Goal: Task Accomplishment & Management: Complete application form

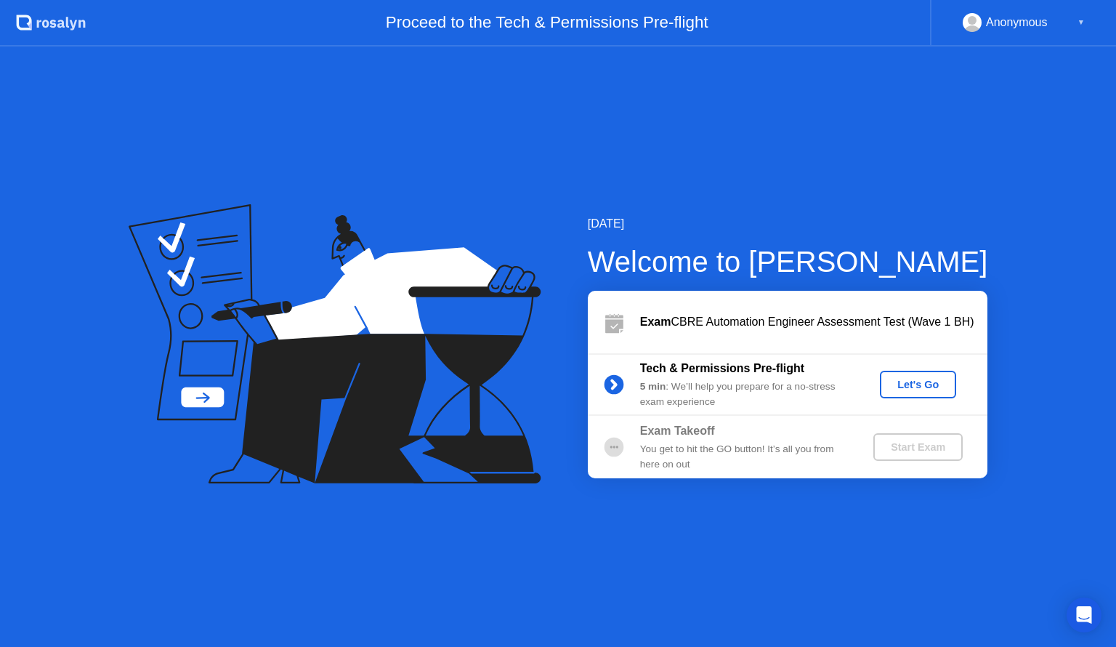
click at [914, 382] on div "Let's Go" at bounding box center [918, 385] width 65 height 12
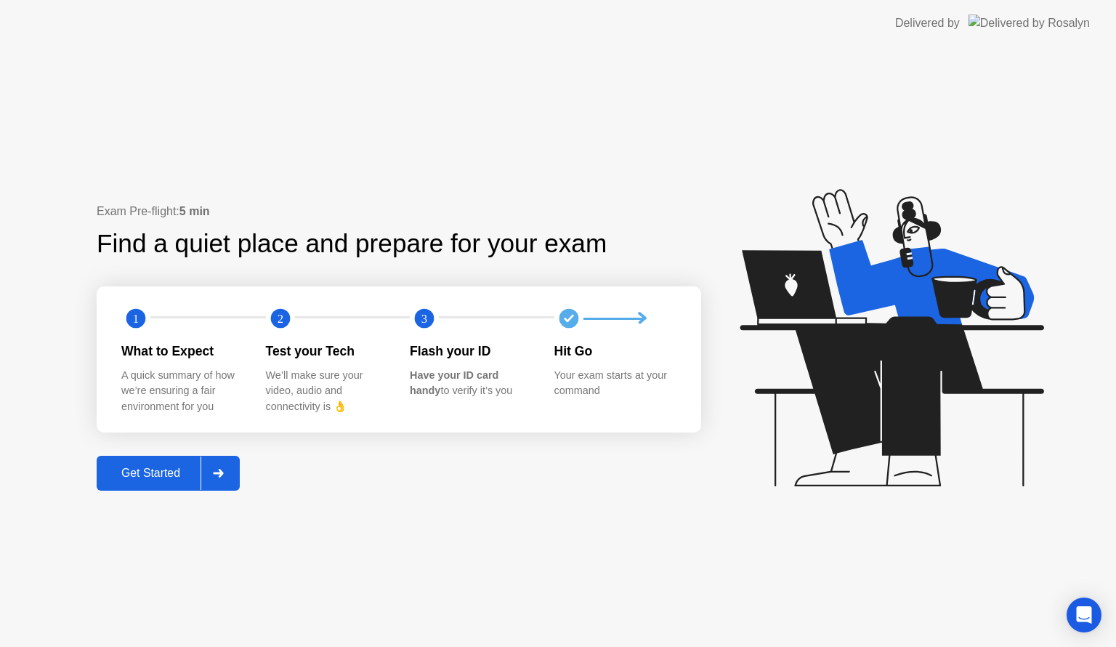
click at [160, 474] on div "Get Started" at bounding box center [151, 473] width 100 height 13
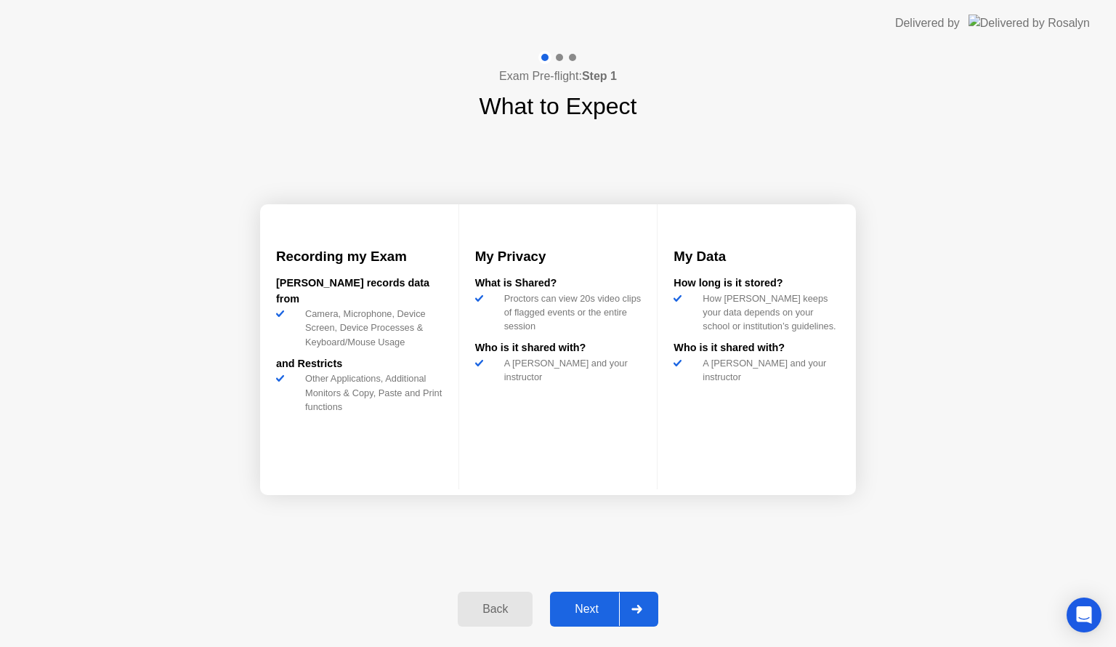
click at [592, 602] on div "Next" at bounding box center [587, 608] width 65 height 13
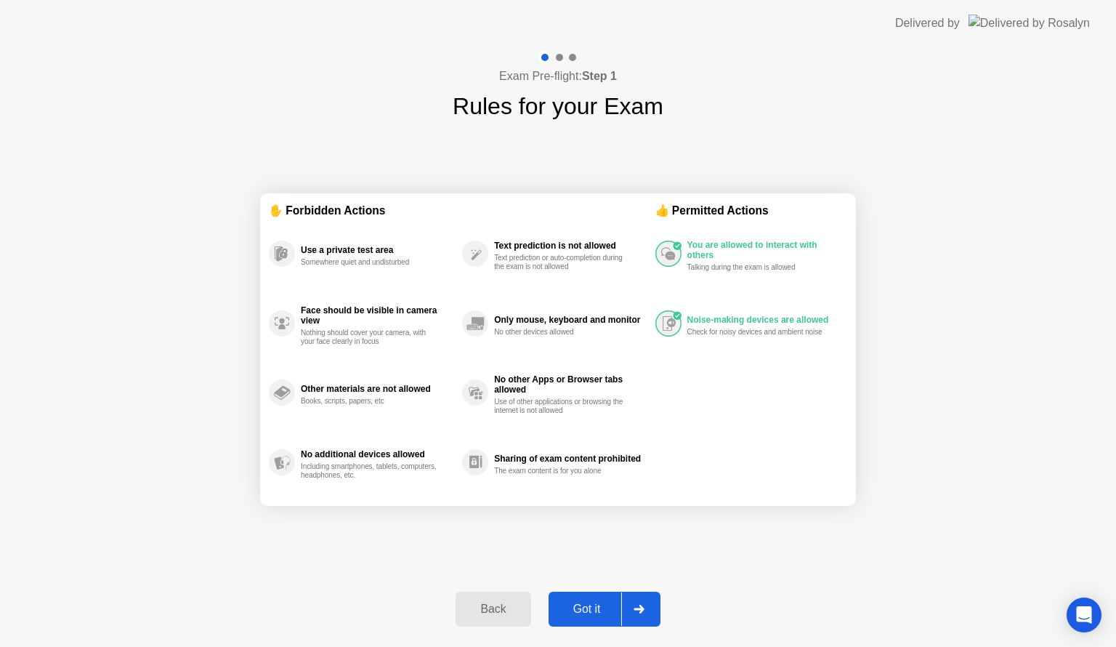
click at [593, 603] on div "Got it" at bounding box center [587, 608] width 68 height 13
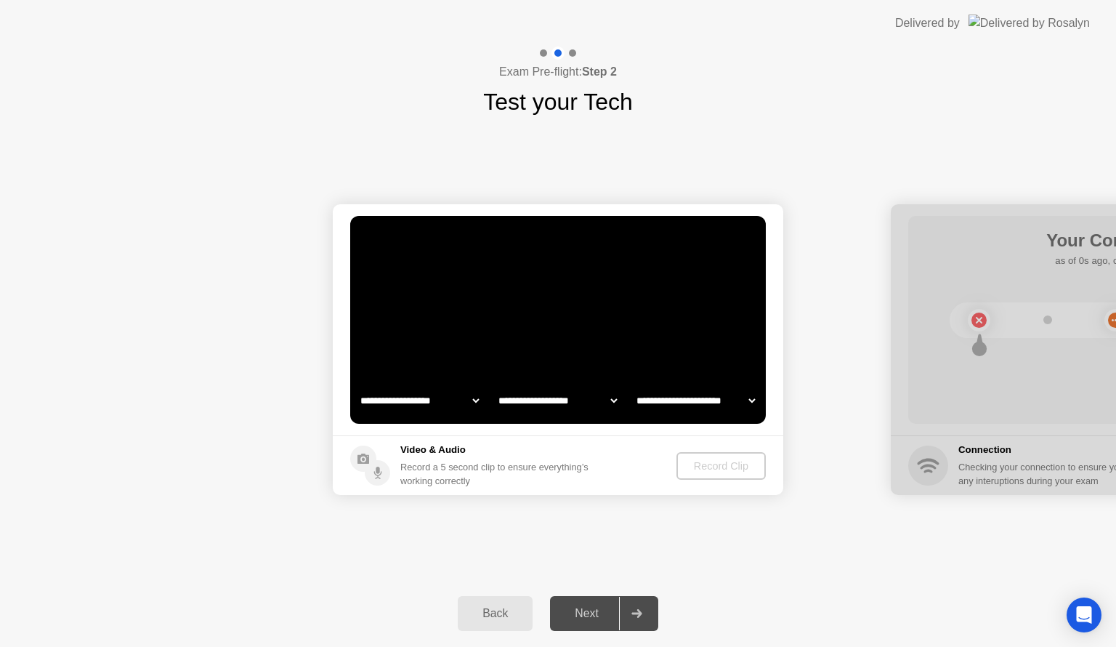
select select "**********"
select select "*******"
click at [602, 352] on video at bounding box center [558, 320] width 416 height 208
click at [584, 613] on div "Next" at bounding box center [587, 613] width 65 height 13
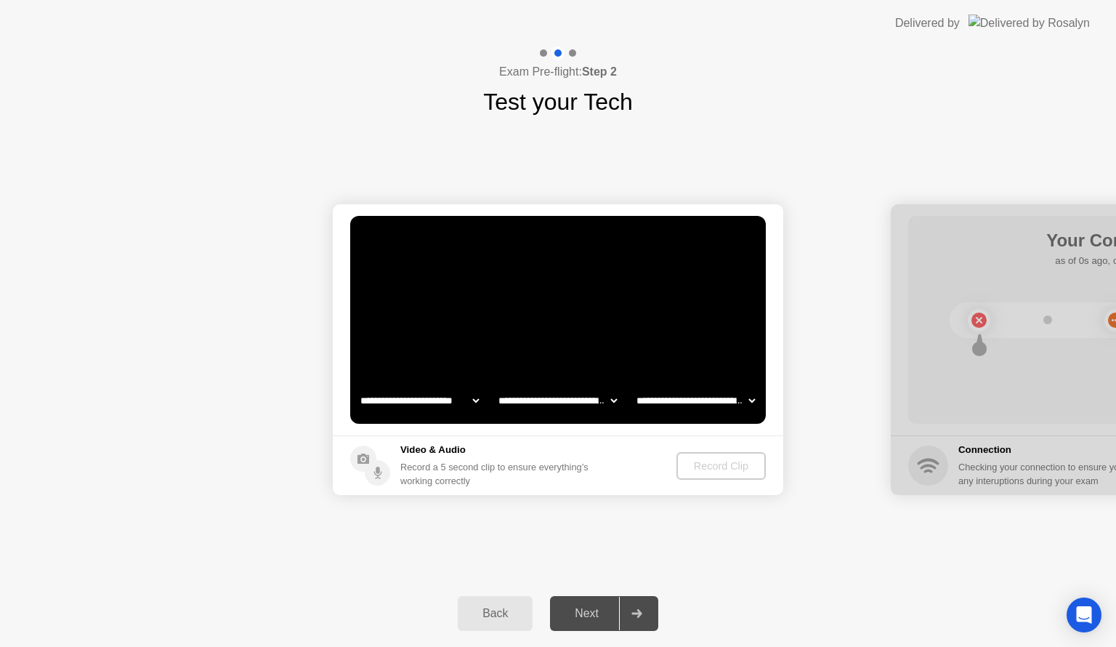
click at [701, 462] on div "Record Clip" at bounding box center [721, 466] width 78 height 12
click at [584, 610] on div "Next" at bounding box center [587, 613] width 65 height 13
click at [719, 464] on div "Record Clip" at bounding box center [722, 466] width 78 height 12
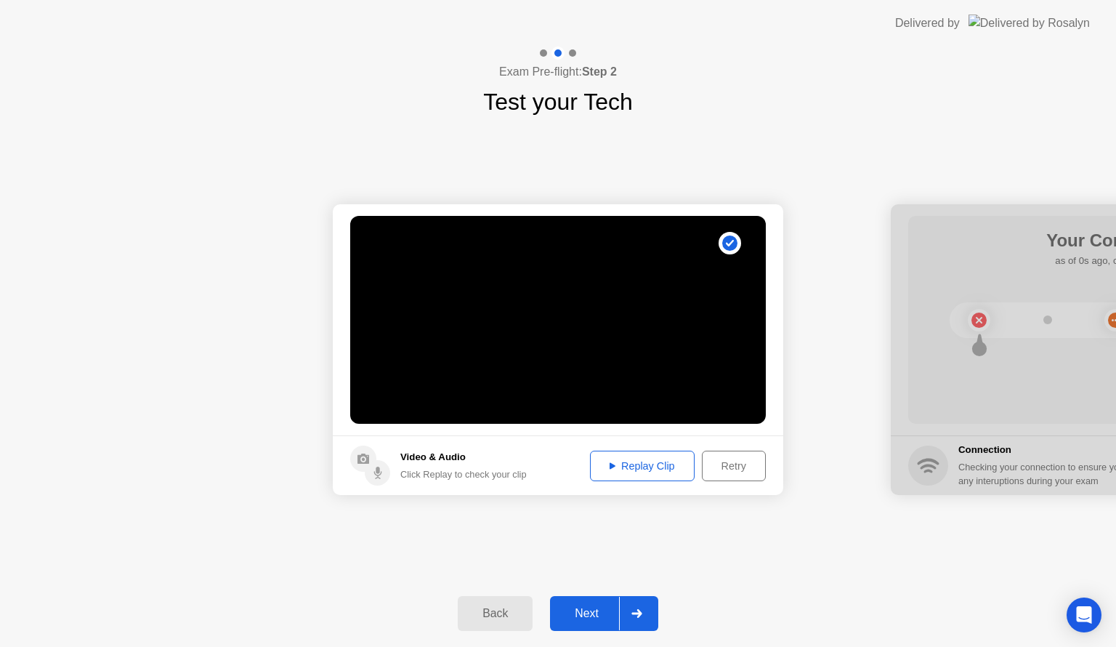
click at [591, 607] on div "Next" at bounding box center [587, 613] width 65 height 13
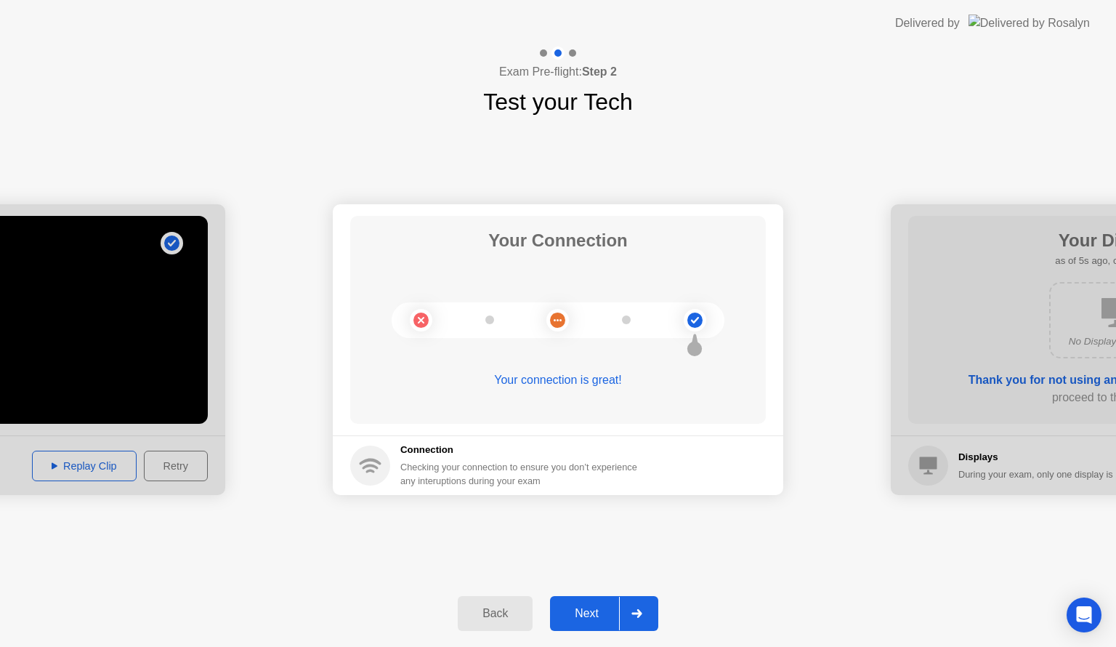
click at [592, 609] on div "Next" at bounding box center [587, 613] width 65 height 13
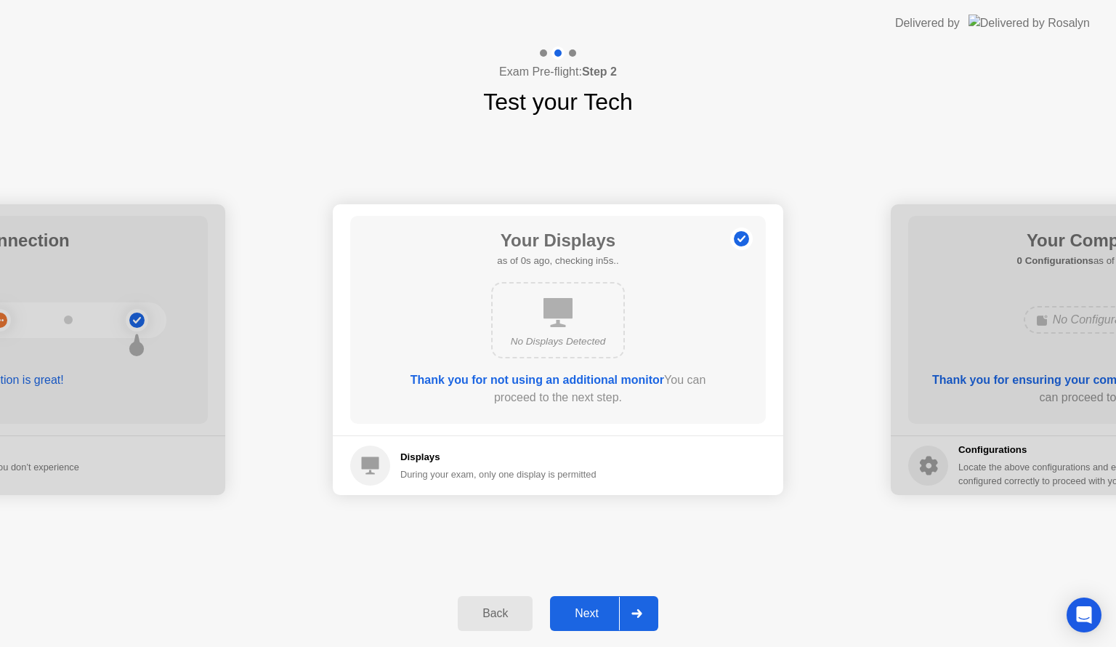
click at [592, 609] on div "Next" at bounding box center [587, 613] width 65 height 13
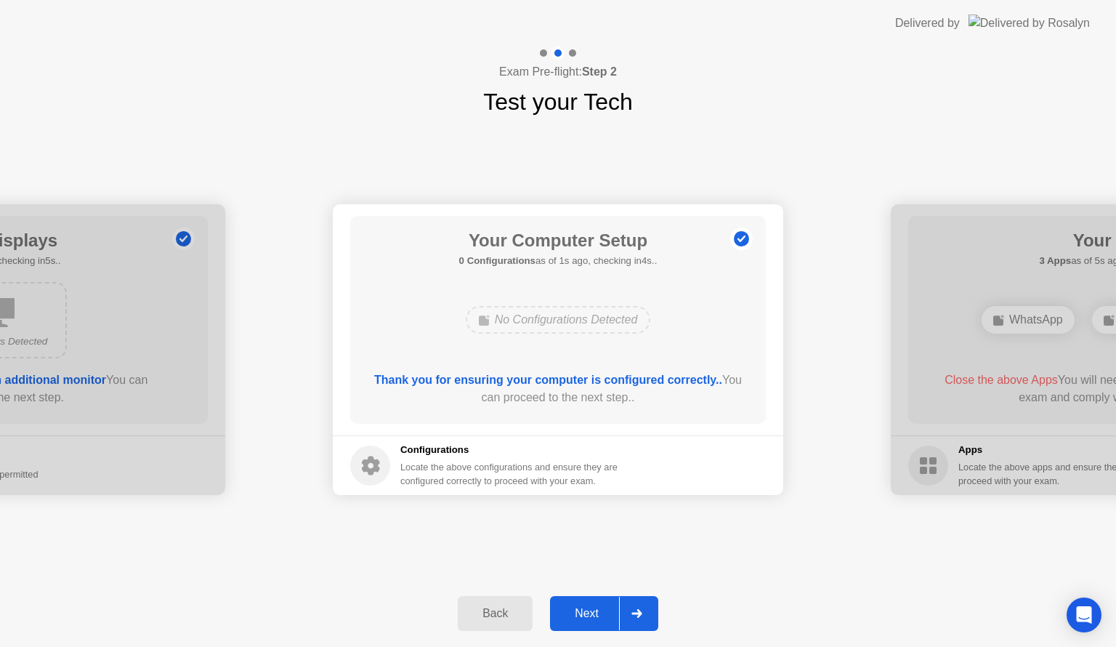
click at [592, 609] on div "Next" at bounding box center [587, 613] width 65 height 13
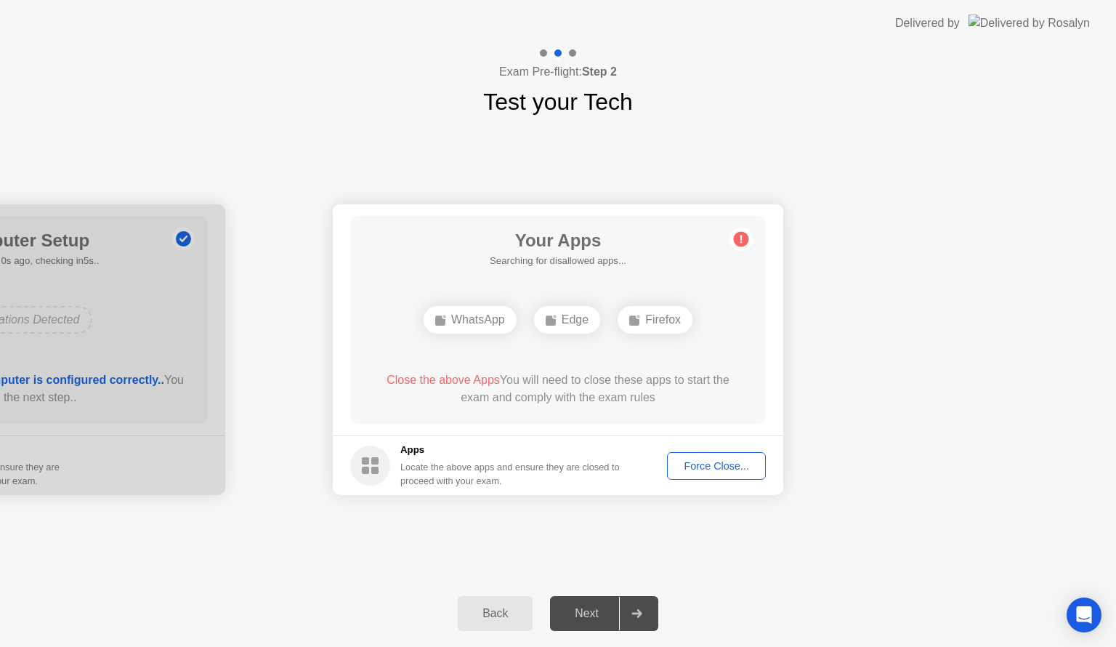
click at [724, 463] on div "Force Close..." at bounding box center [716, 466] width 89 height 12
click at [706, 462] on div "Force Close..." at bounding box center [716, 466] width 89 height 12
click at [702, 464] on div "Force Close..." at bounding box center [716, 466] width 89 height 12
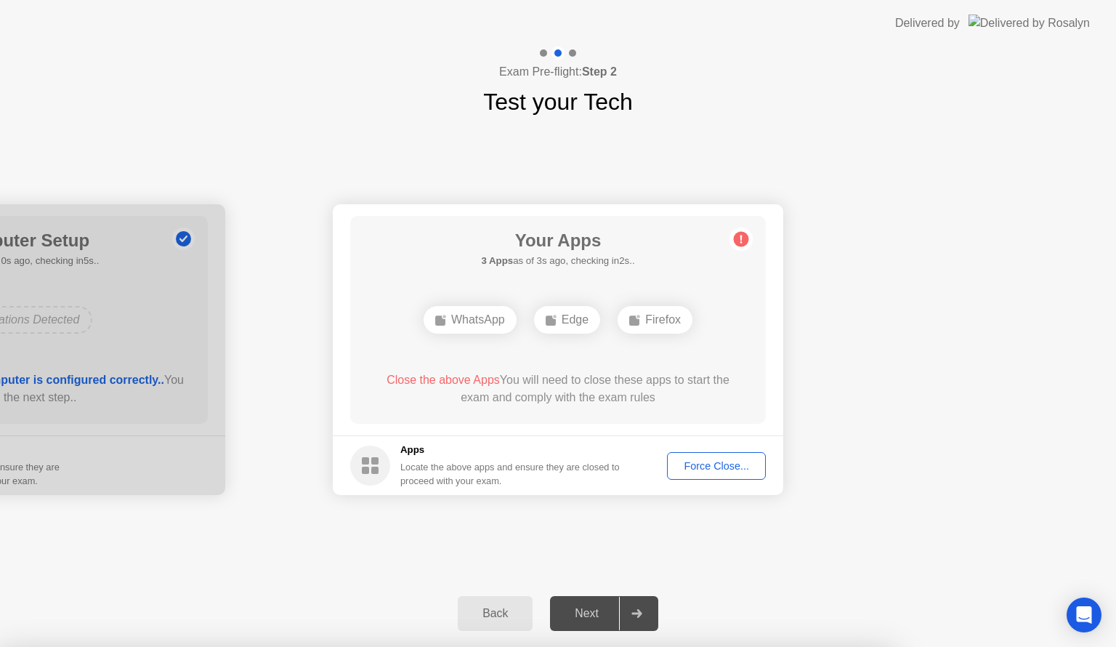
click at [698, 460] on div "Force Close..." at bounding box center [716, 466] width 89 height 12
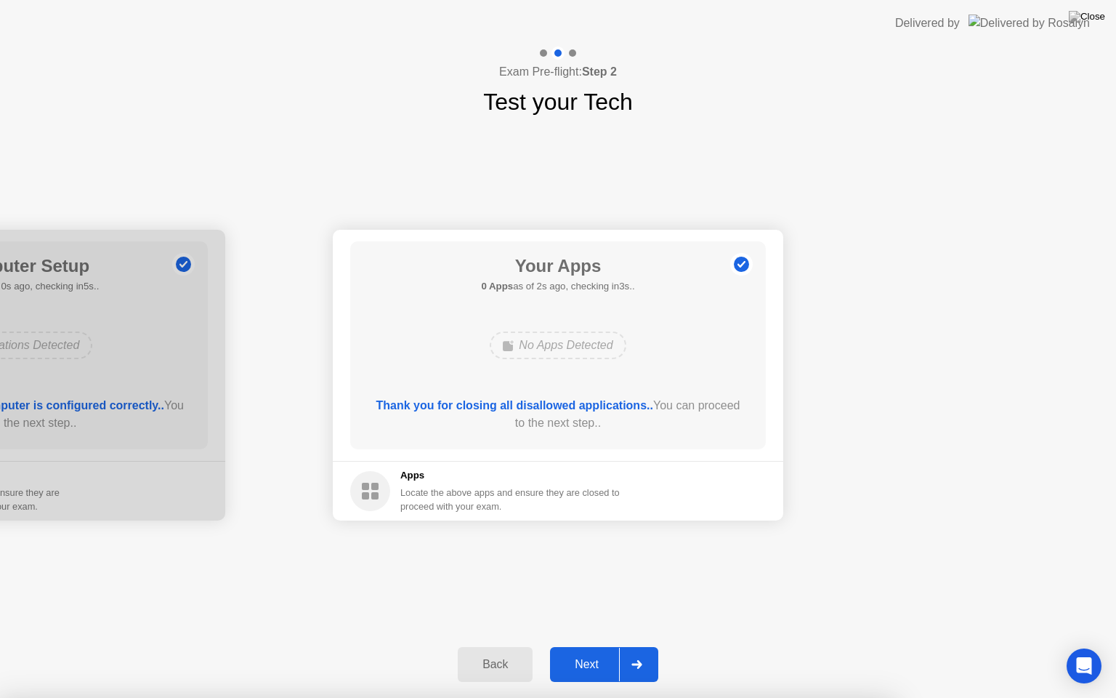
click at [586, 646] on div "Next" at bounding box center [587, 664] width 65 height 13
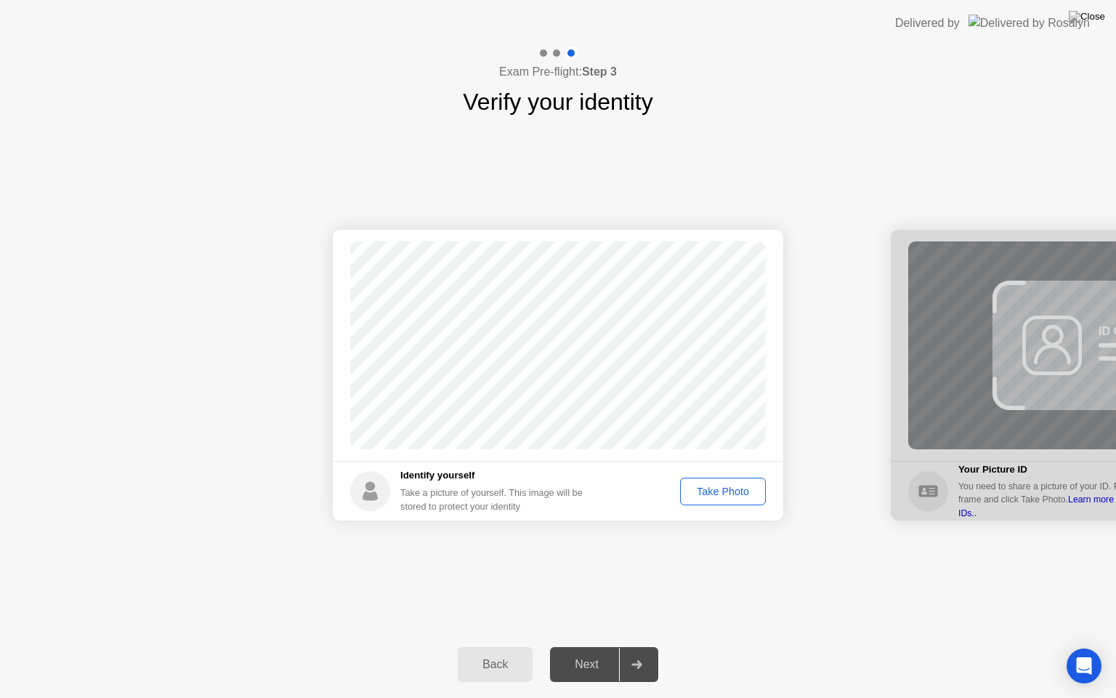
click at [713, 487] on div "Take Photo" at bounding box center [723, 491] width 76 height 12
drag, startPoint x: 577, startPoint y: 662, endPoint x: 590, endPoint y: 663, distance: 13.1
click at [581, 646] on div "Next" at bounding box center [587, 664] width 65 height 13
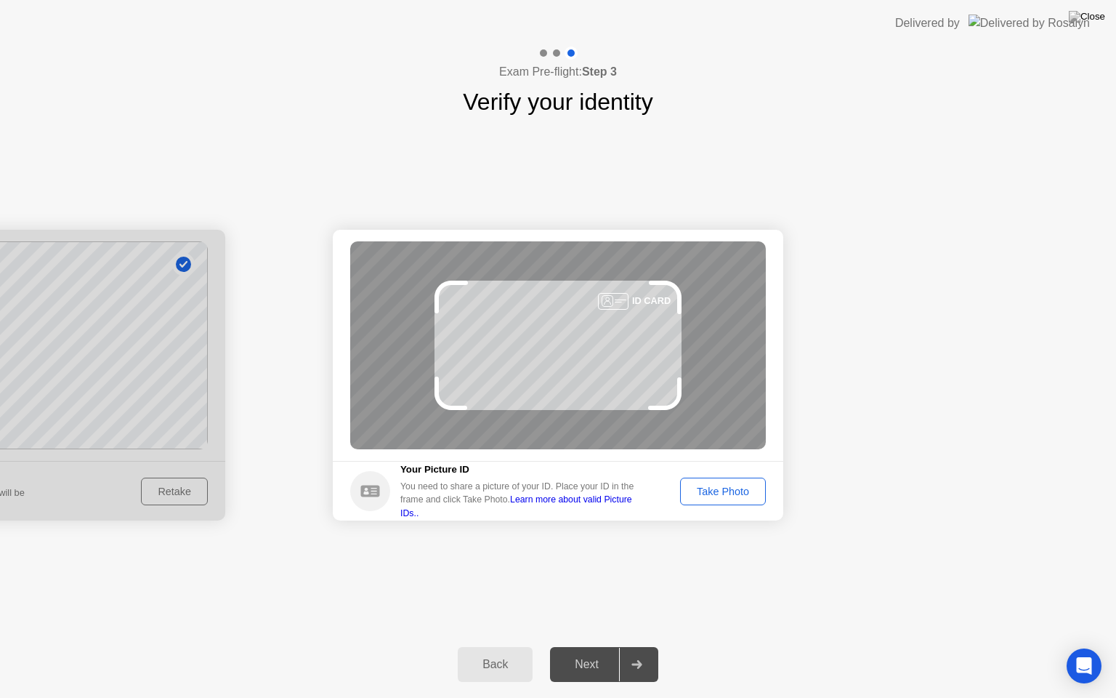
click at [586, 646] on div "Next" at bounding box center [587, 664] width 65 height 13
click at [706, 491] on div "Take Photo" at bounding box center [723, 491] width 76 height 12
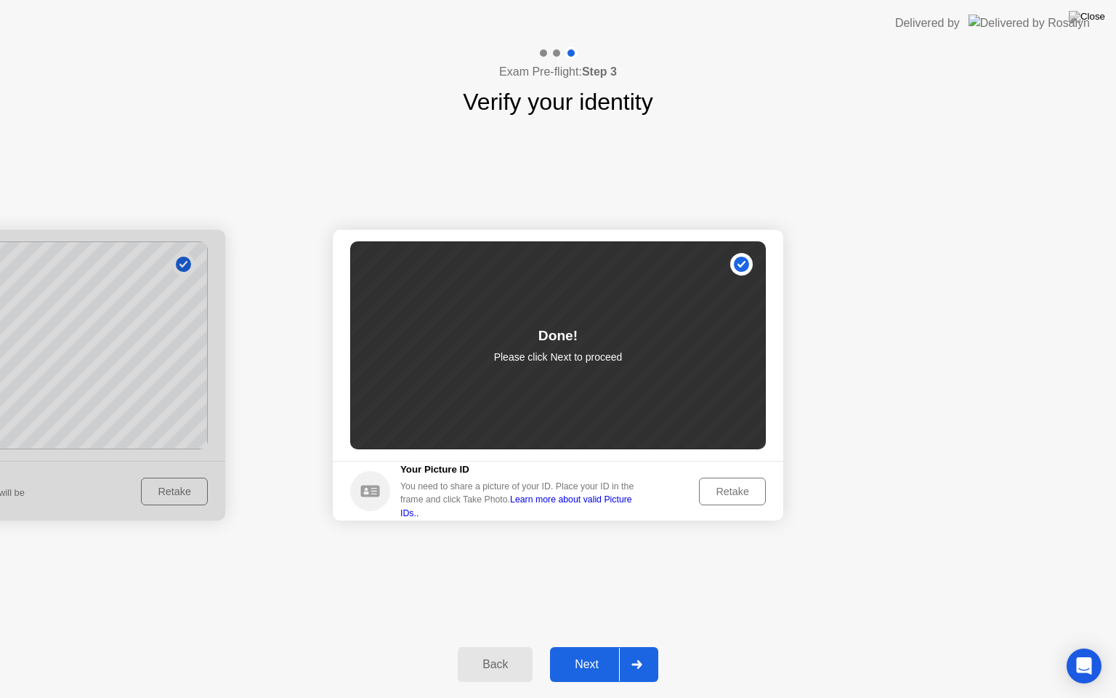
click at [586, 646] on div "Next" at bounding box center [587, 664] width 65 height 13
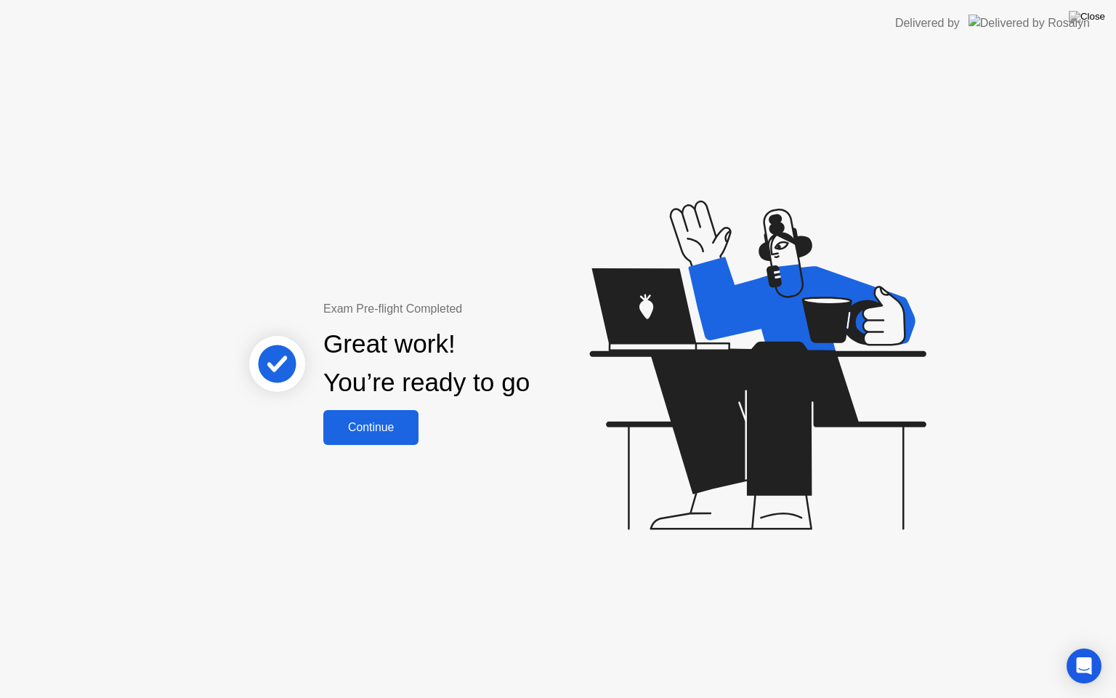
click at [403, 436] on button "Continue" at bounding box center [370, 427] width 95 height 35
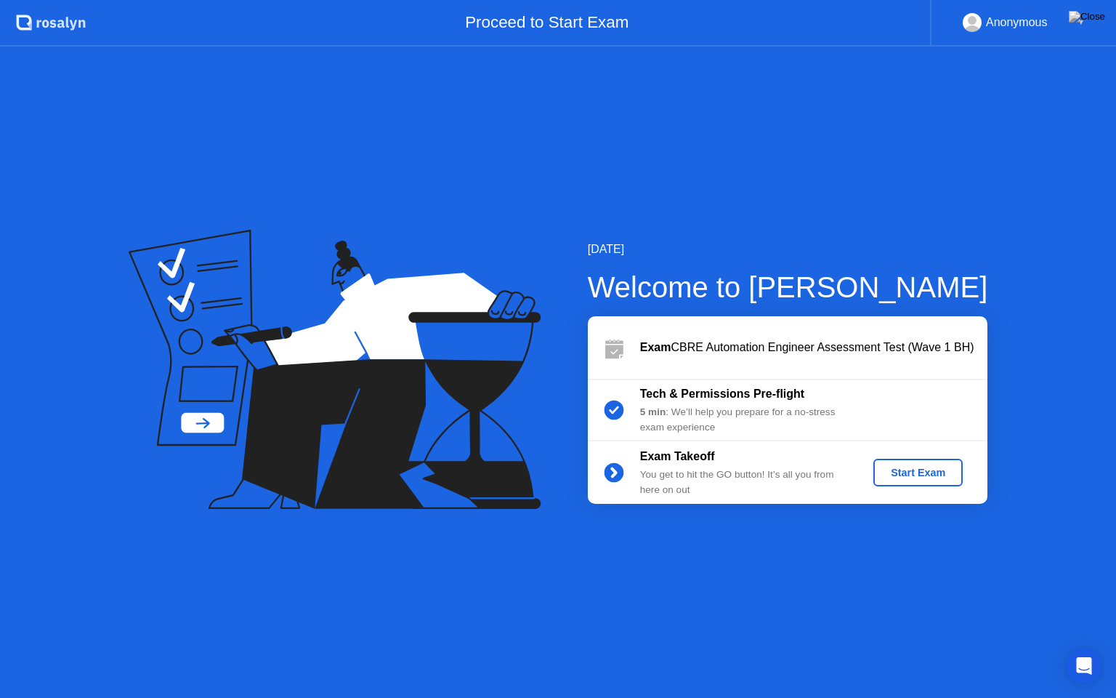
click at [886, 467] on div "Start Exam" at bounding box center [918, 473] width 78 height 12
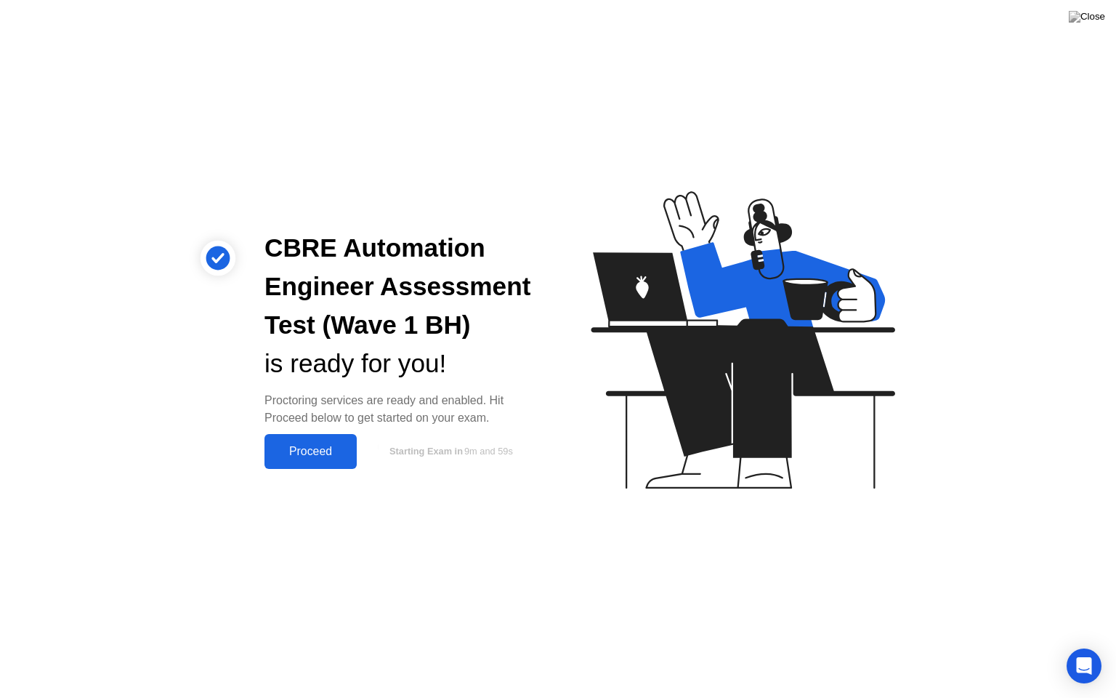
drag, startPoint x: 316, startPoint y: 443, endPoint x: 330, endPoint y: 445, distance: 14.0
click at [317, 445] on div "Proceed" at bounding box center [311, 451] width 84 height 13
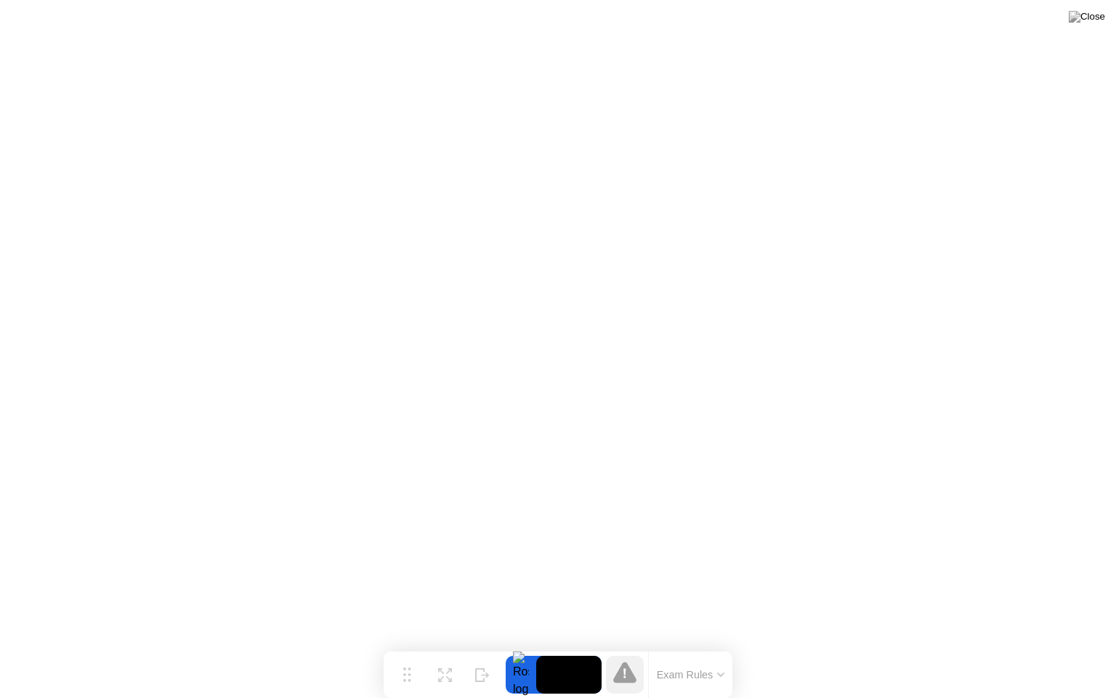
click at [524, 646] on div at bounding box center [521, 675] width 31 height 38
click at [480, 646] on icon at bounding box center [482, 669] width 15 height 14
click at [1096, 646] on div at bounding box center [1101, 675] width 31 height 38
click at [1064, 646] on icon at bounding box center [1060, 669] width 8 height 12
click at [702, 646] on button "Exam Rules" at bounding box center [691, 674] width 77 height 13
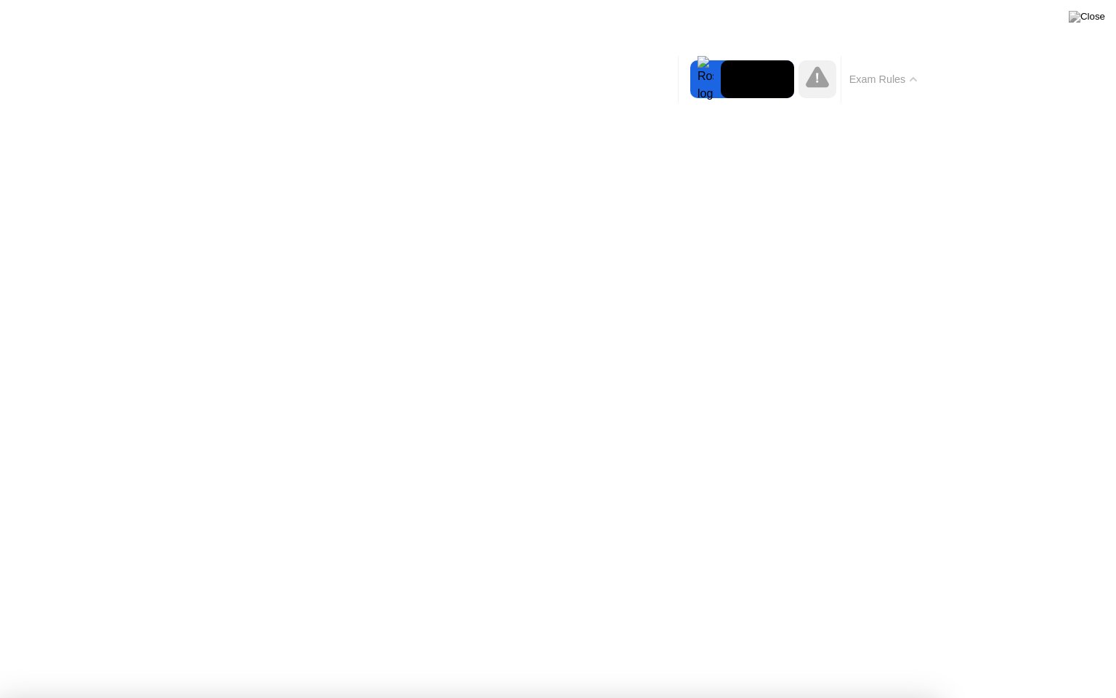
click at [898, 80] on button "Exam Rules" at bounding box center [883, 79] width 77 height 13
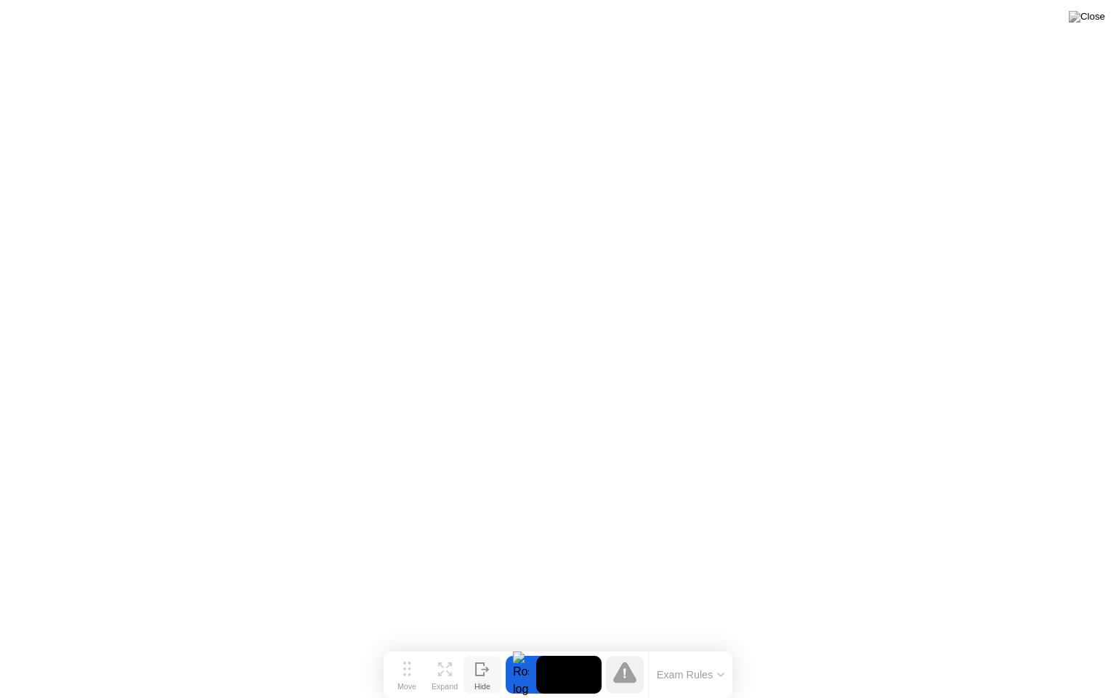
click at [624, 646] on icon at bounding box center [625, 673] width 2 height 9
click at [629, 646] on icon at bounding box center [624, 671] width 23 height 21
click at [573, 646] on video at bounding box center [568, 675] width 65 height 38
click at [574, 646] on video at bounding box center [568, 675] width 65 height 38
click at [630, 646] on icon at bounding box center [624, 671] width 23 height 21
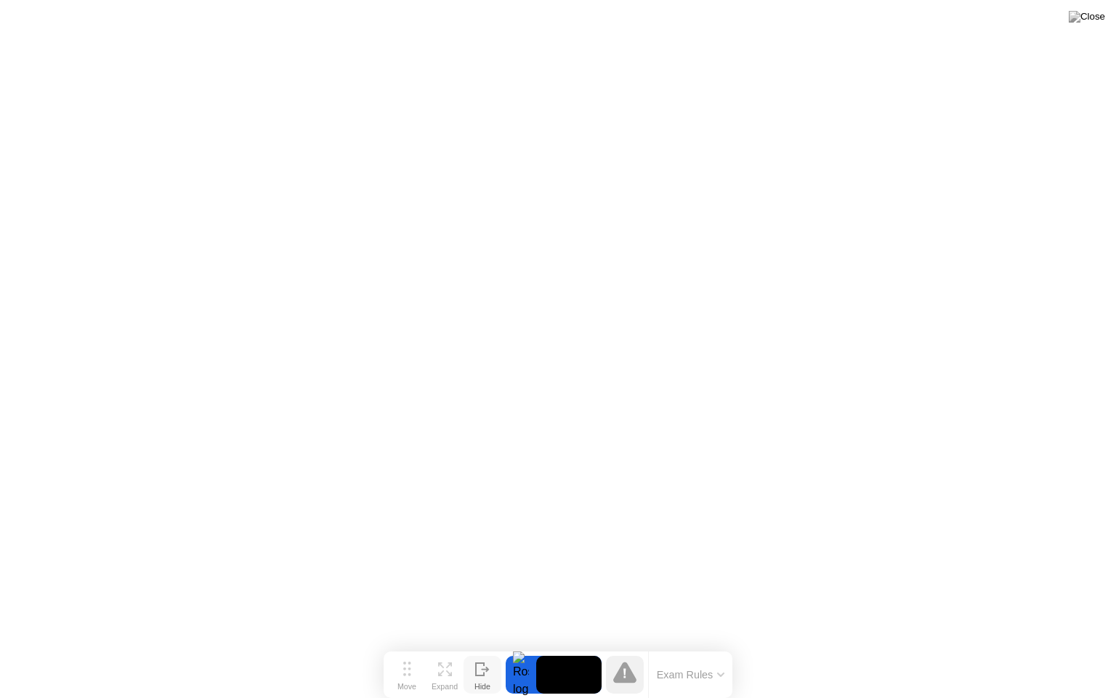
click at [712, 646] on button "Exam Rules" at bounding box center [691, 674] width 77 height 13
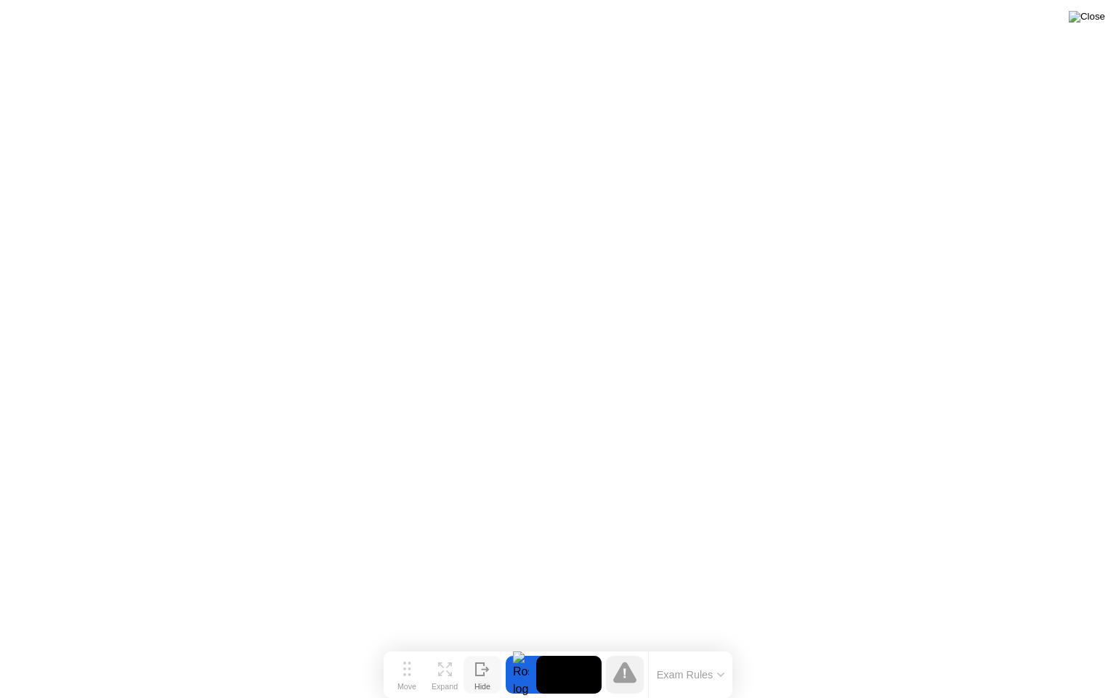
click at [1100, 19] on img at bounding box center [1087, 17] width 36 height 12
click at [1096, 20] on img at bounding box center [1087, 17] width 36 height 12
